Goal: Task Accomplishment & Management: Manage account settings

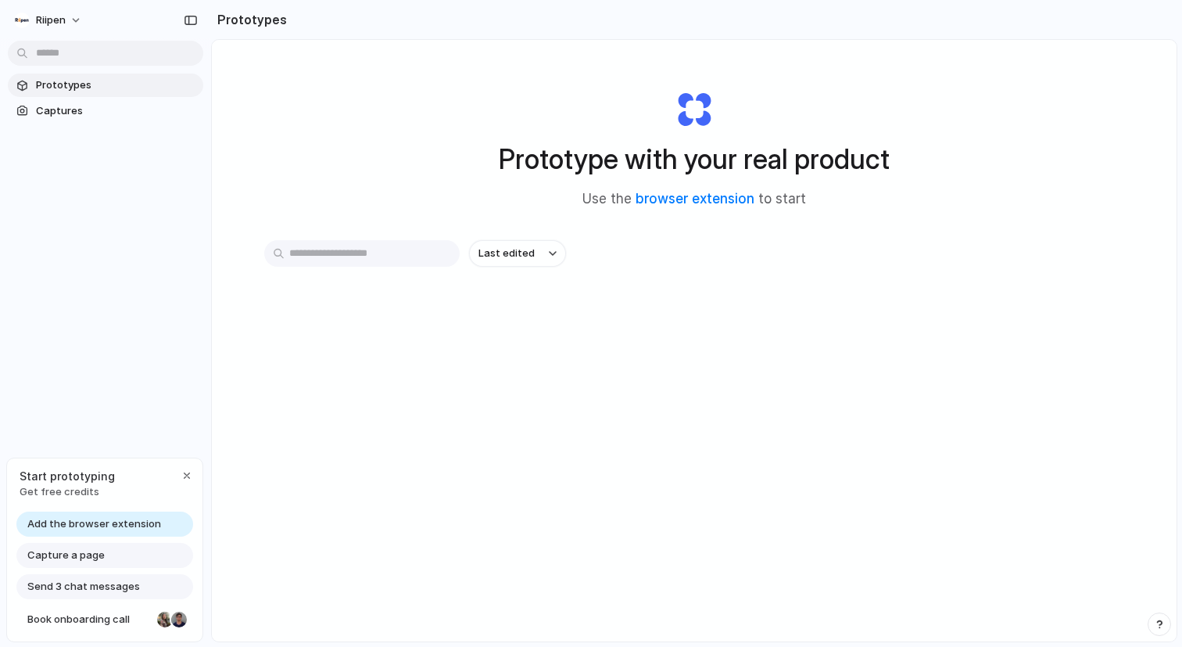
click at [104, 517] on span "Add the browser extension" at bounding box center [94, 524] width 134 height 16
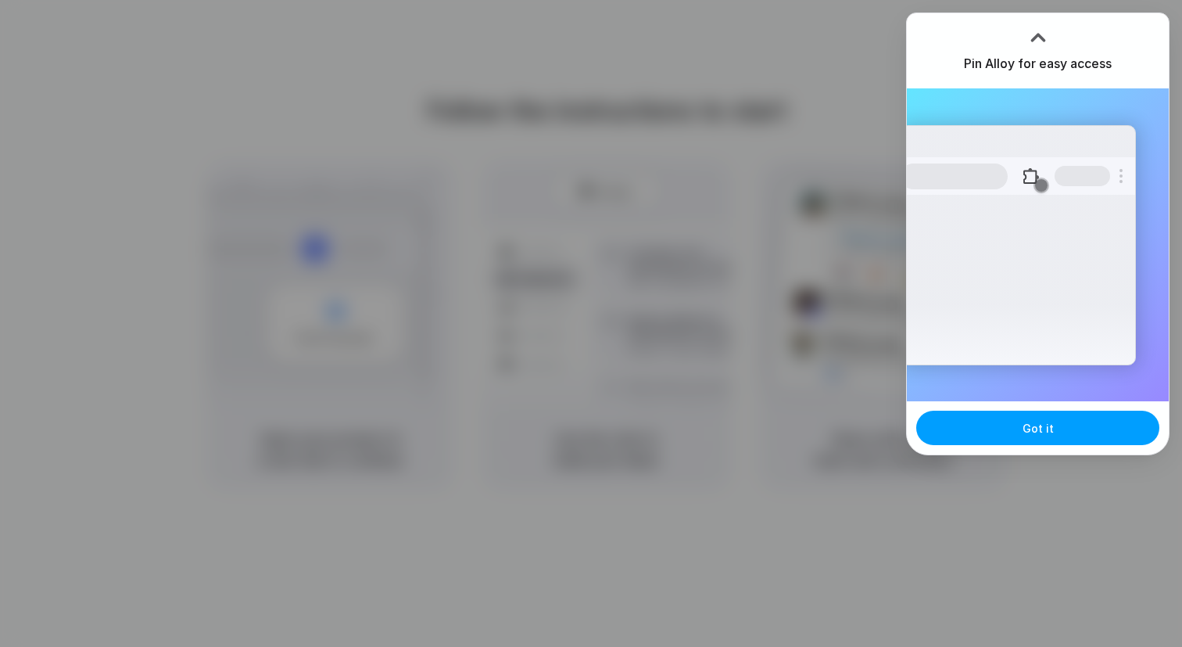
click at [1063, 421] on button "Got it" at bounding box center [1037, 427] width 243 height 34
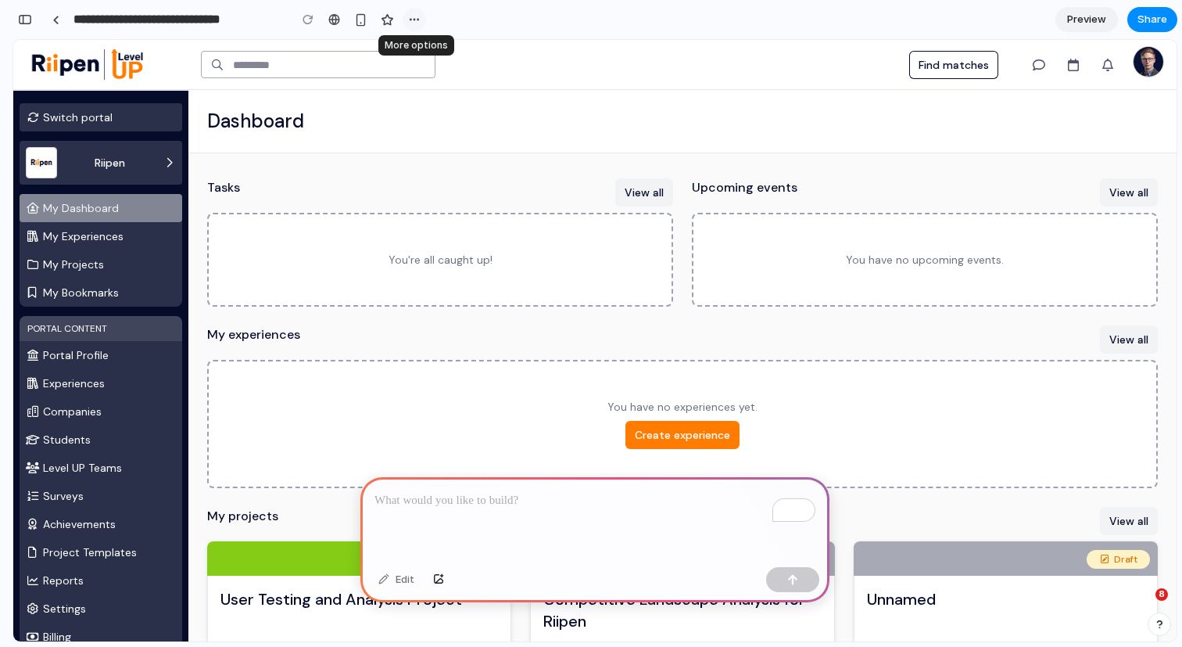
click at [414, 17] on div "button" at bounding box center [414, 19] width 13 height 13
click at [305, 22] on div "Duplicate Delete" at bounding box center [591, 323] width 1182 height 647
click at [60, 20] on link at bounding box center [55, 19] width 23 height 23
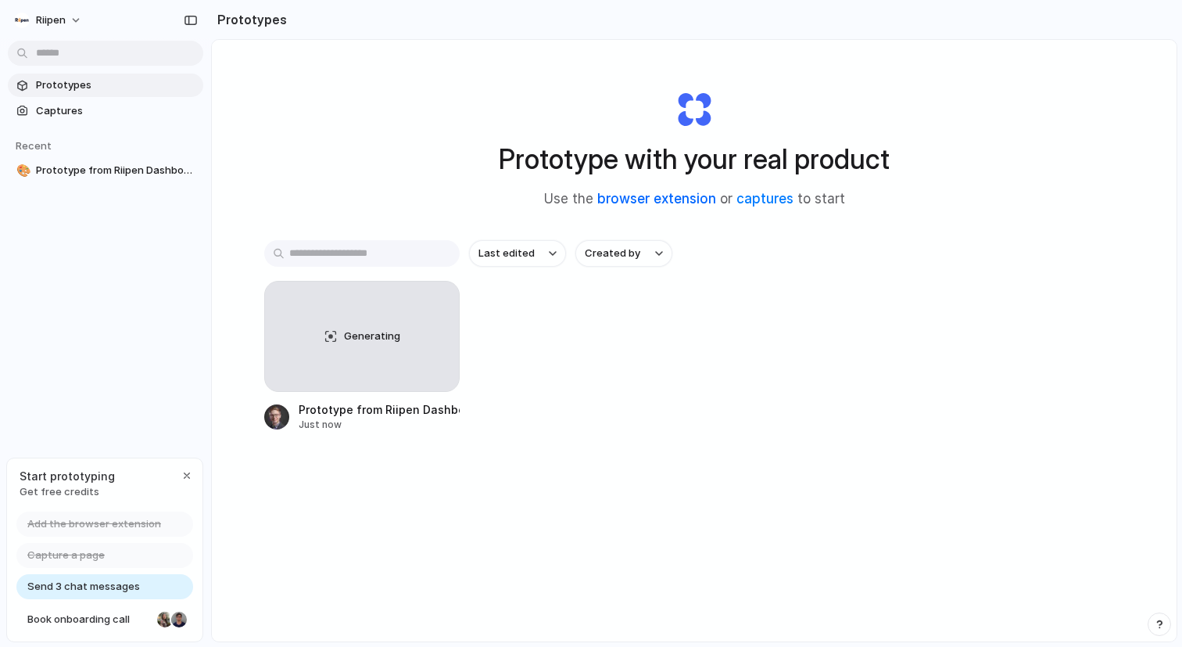
click at [685, 195] on link "browser extension" at bounding box center [656, 199] width 119 height 16
click at [380, 364] on div "Generating" at bounding box center [362, 335] width 194 height 109
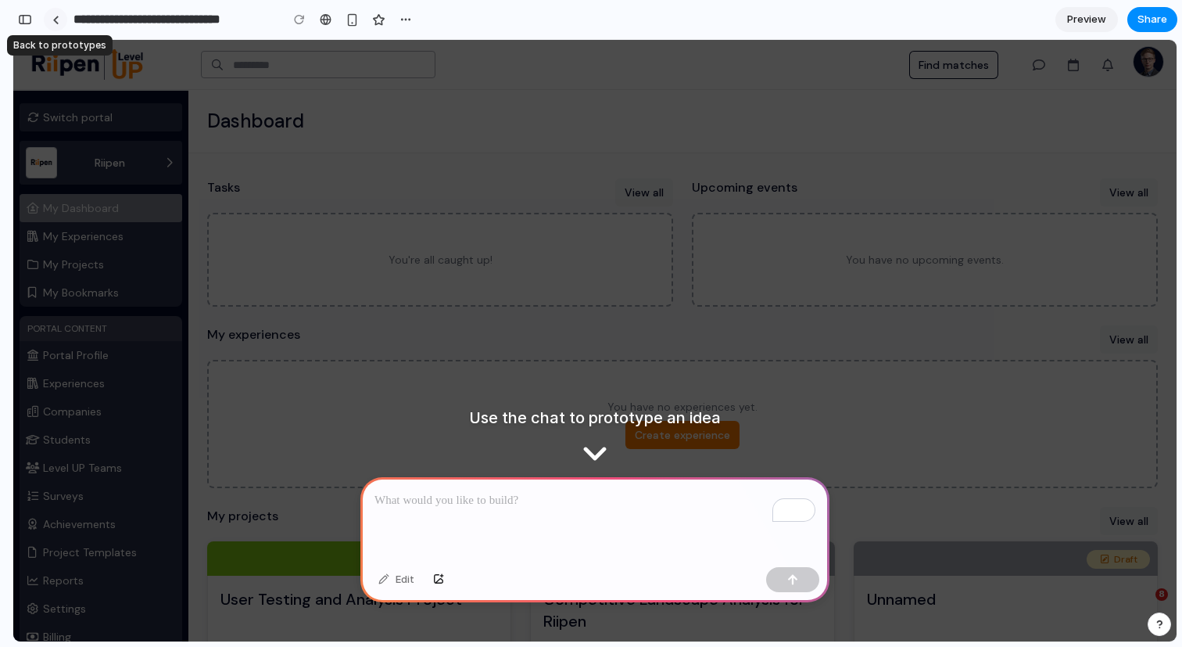
click at [56, 25] on link at bounding box center [55, 19] width 23 height 23
